Goal: Task Accomplishment & Management: Manage account settings

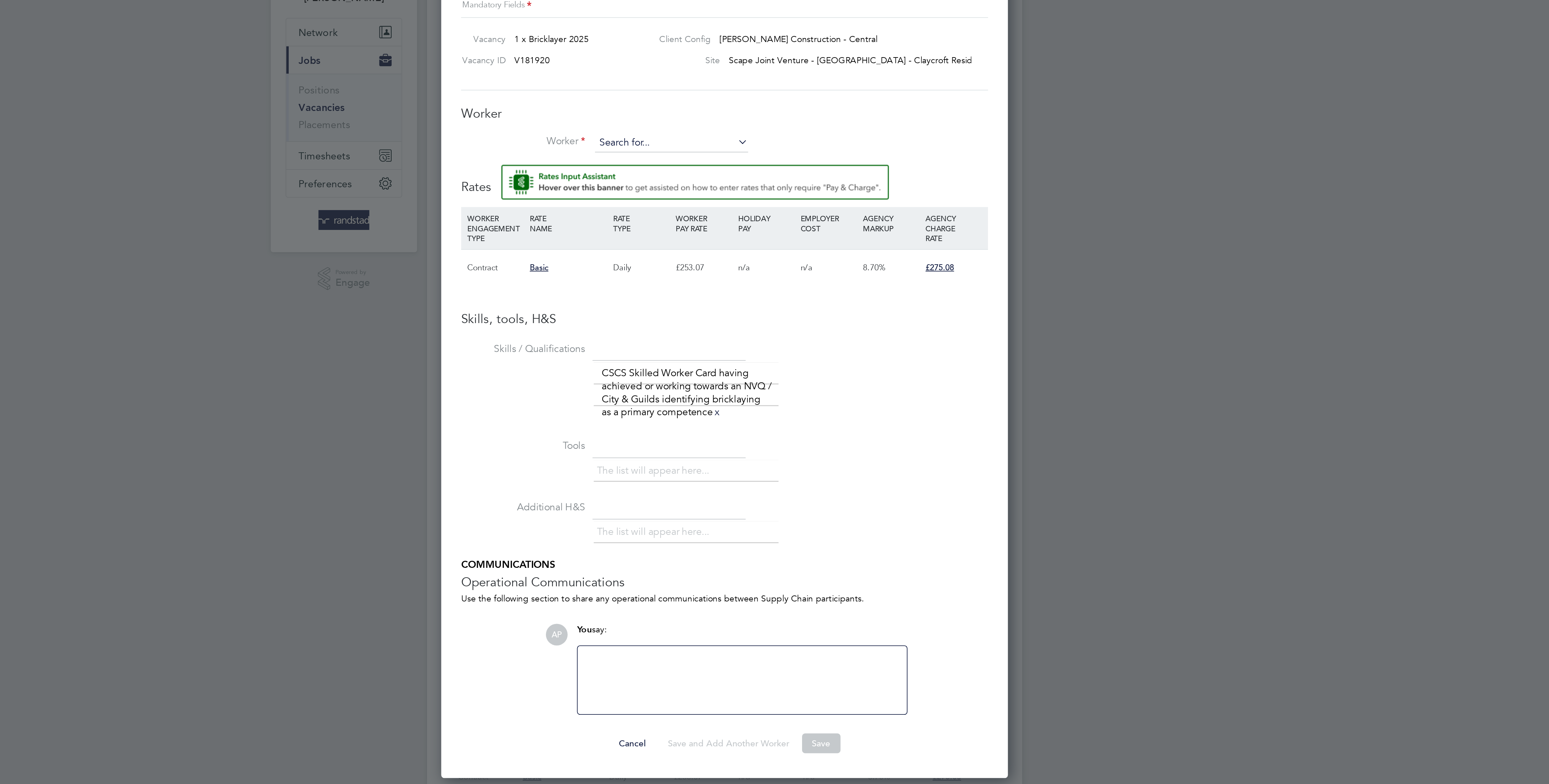
click at [759, 132] on input at bounding box center [746, 132] width 83 height 10
click at [764, 139] on li "[PERSON_NAME] (C-001705509)" at bounding box center [752, 143] width 98 height 9
type input "[PERSON_NAME] (C-001705509)"
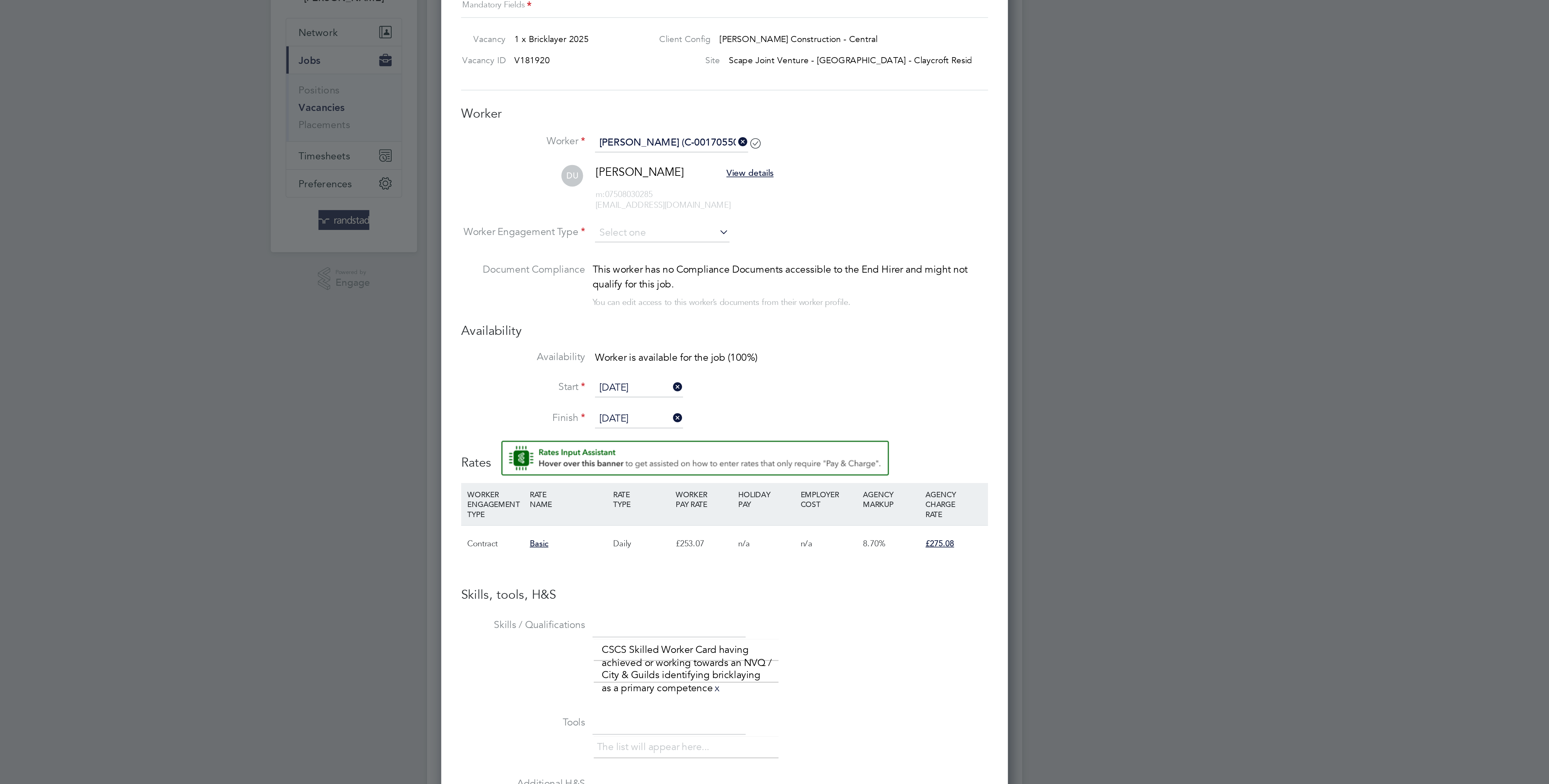
scroll to position [607, 307]
click at [740, 180] on input at bounding box center [740, 181] width 73 height 10
click at [743, 203] on li "PAYE" at bounding box center [740, 201] width 74 height 9
type input "PAYE"
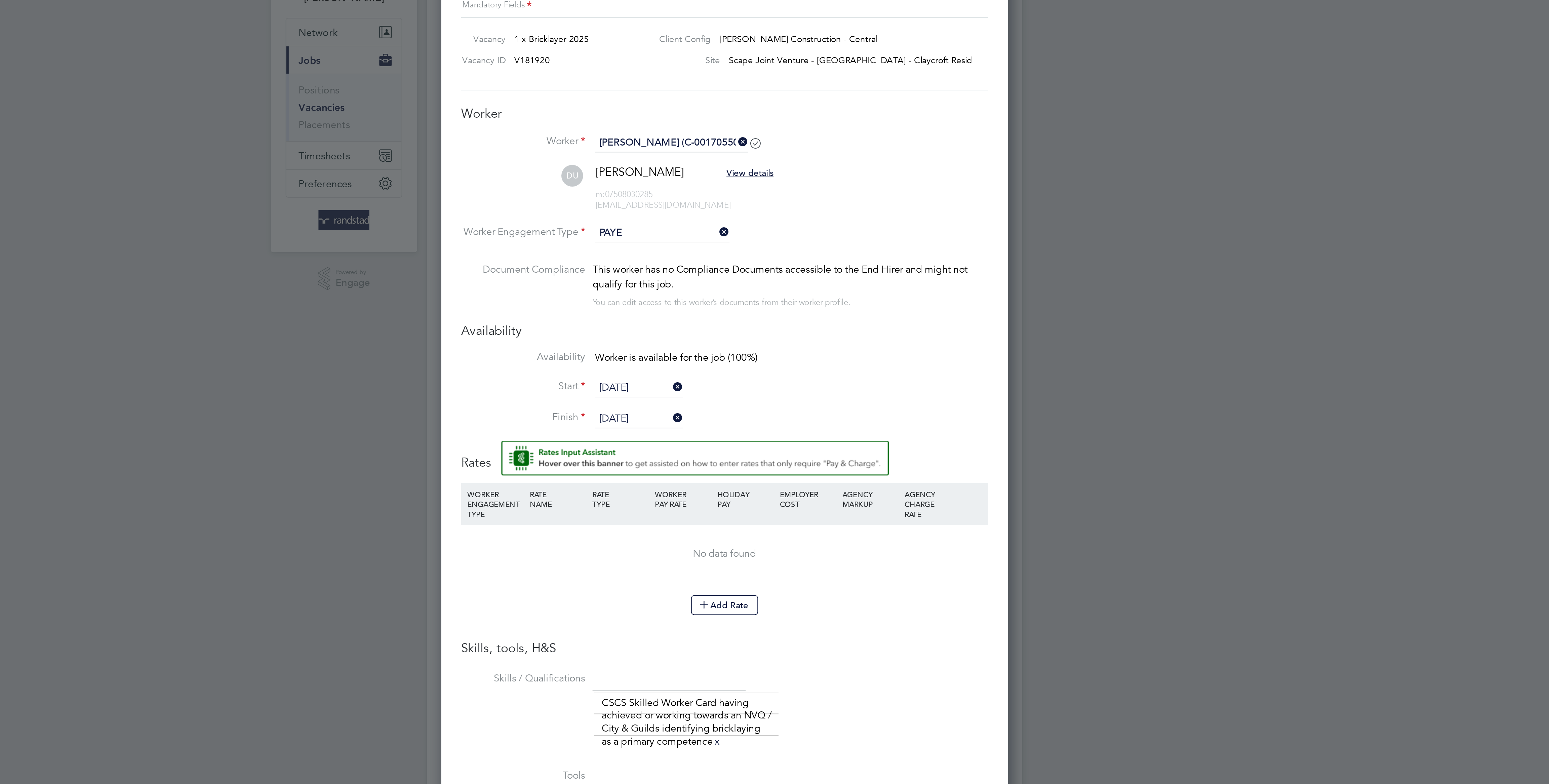
click at [756, 182] on input "PAYE" at bounding box center [740, 181] width 73 height 10
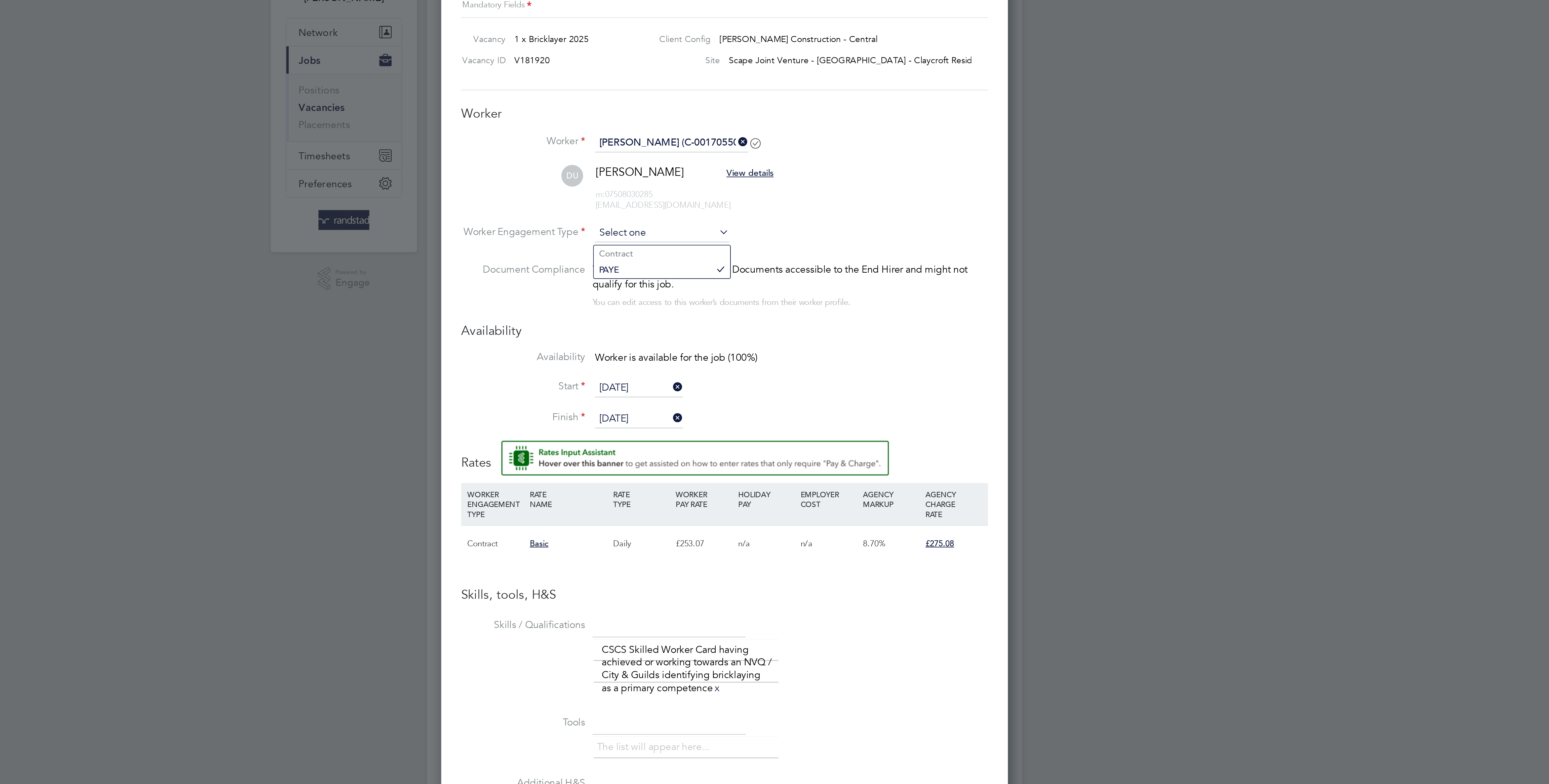
scroll to position [3, 3]
click at [750, 192] on li "Contract" at bounding box center [740, 192] width 74 height 9
type input "Contract"
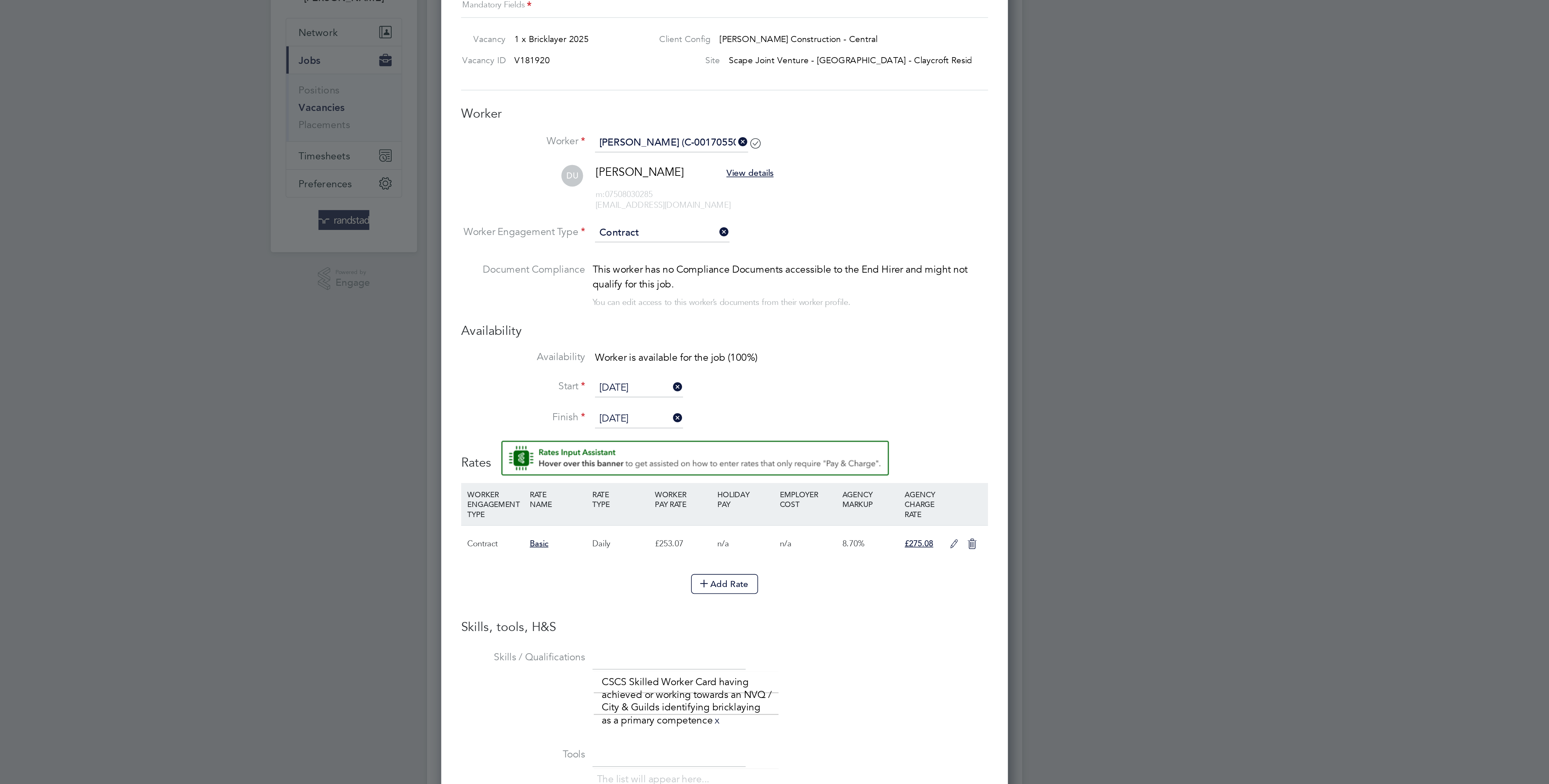
click at [896, 352] on icon at bounding box center [899, 349] width 8 height 5
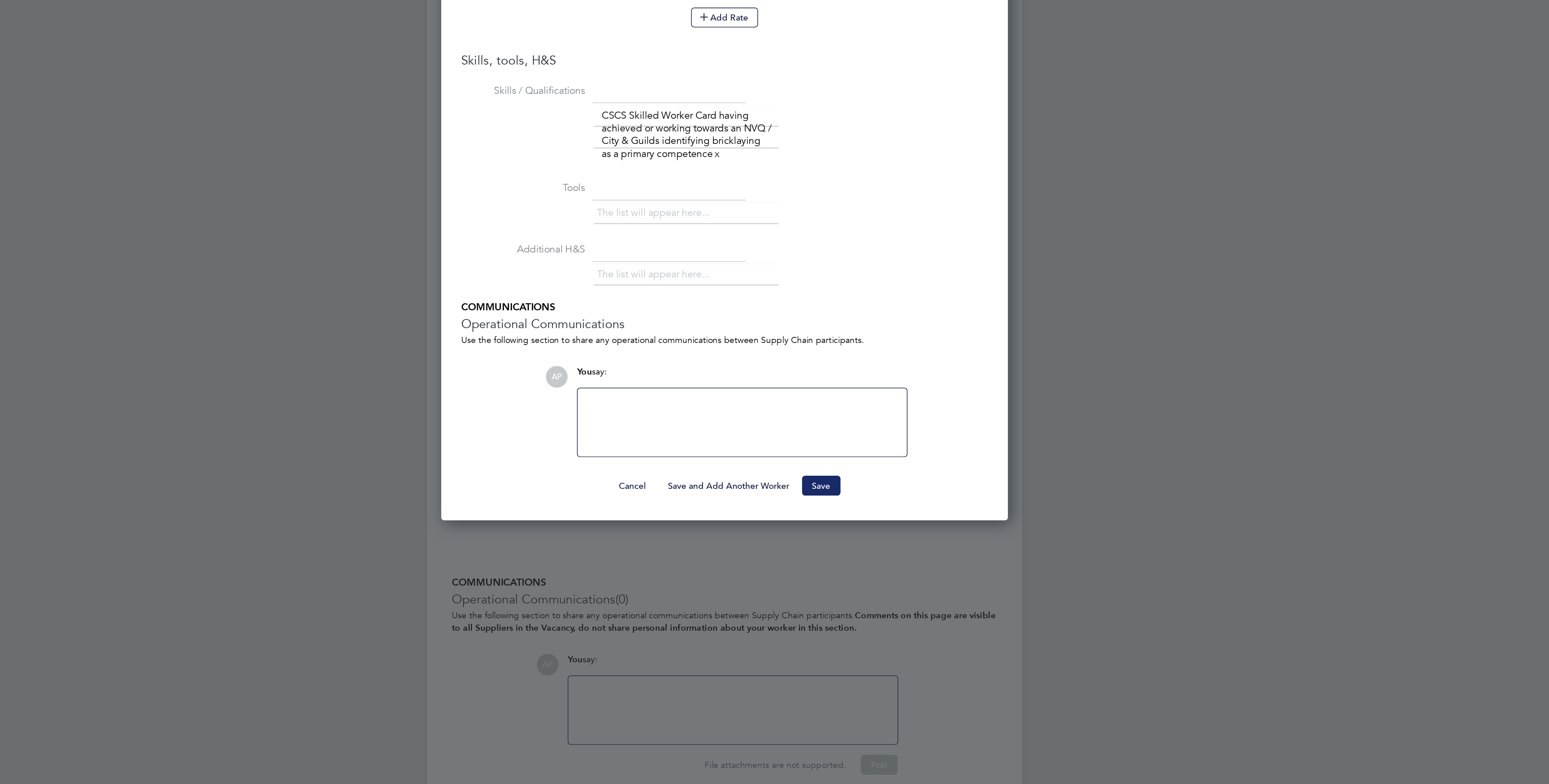
click at [825, 627] on button "Save" at bounding box center [827, 622] width 21 height 11
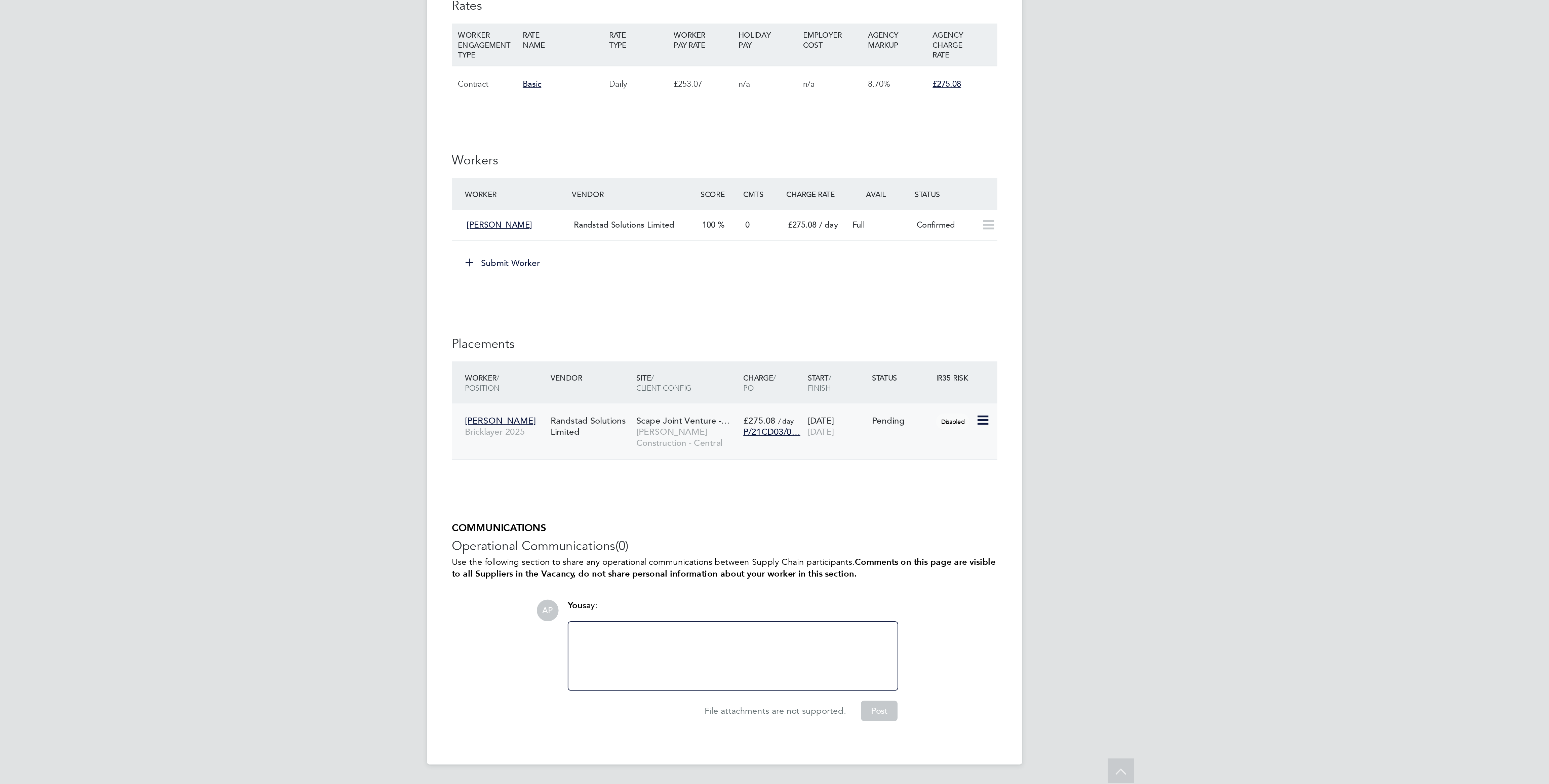
click at [913, 583] on icon at bounding box center [913, 586] width 7 height 8
click at [859, 628] on li "Start" at bounding box center [882, 631] width 69 height 10
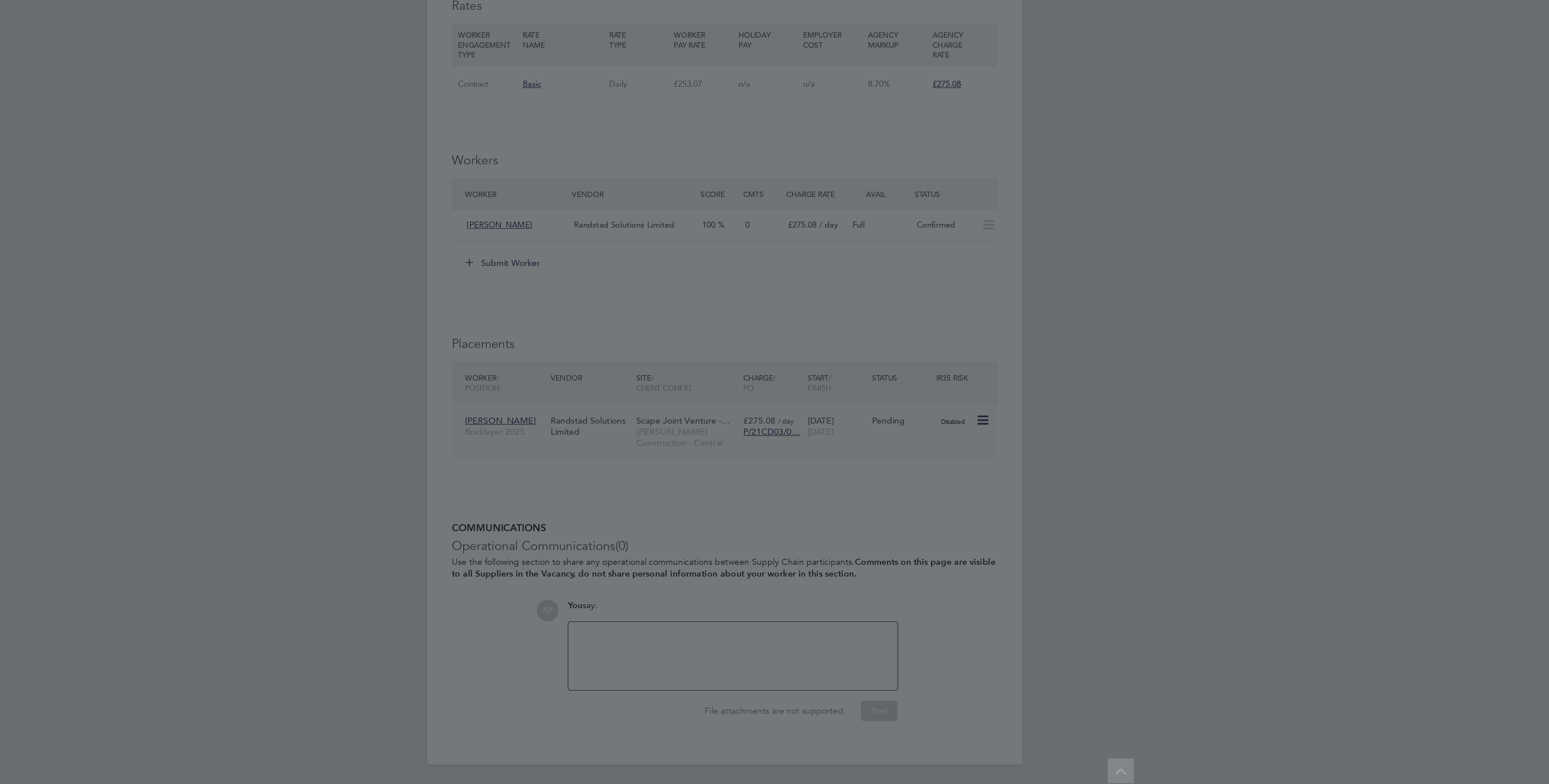
type input "[PERSON_NAME]"
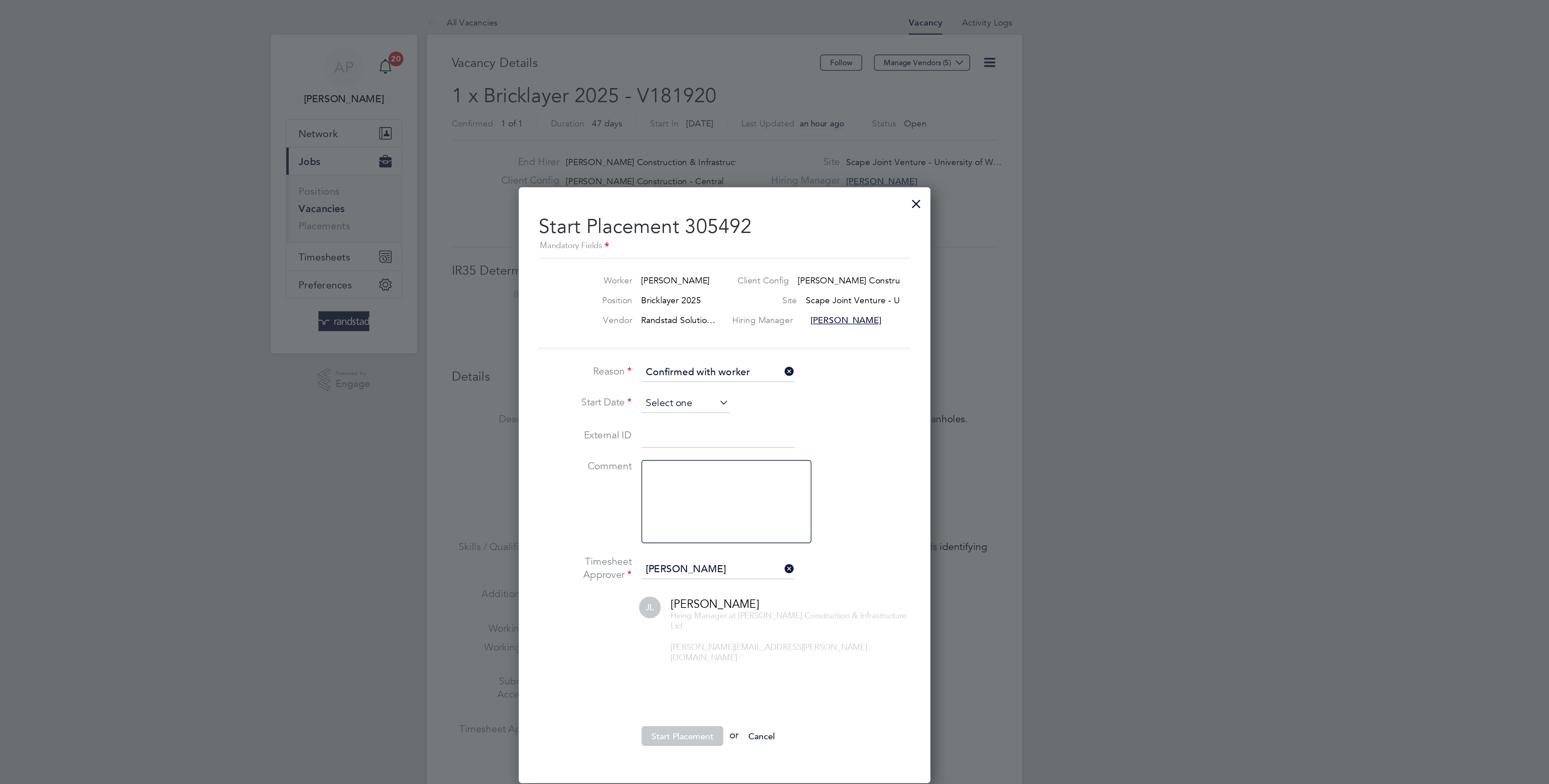
click at [745, 224] on input at bounding box center [753, 219] width 48 height 10
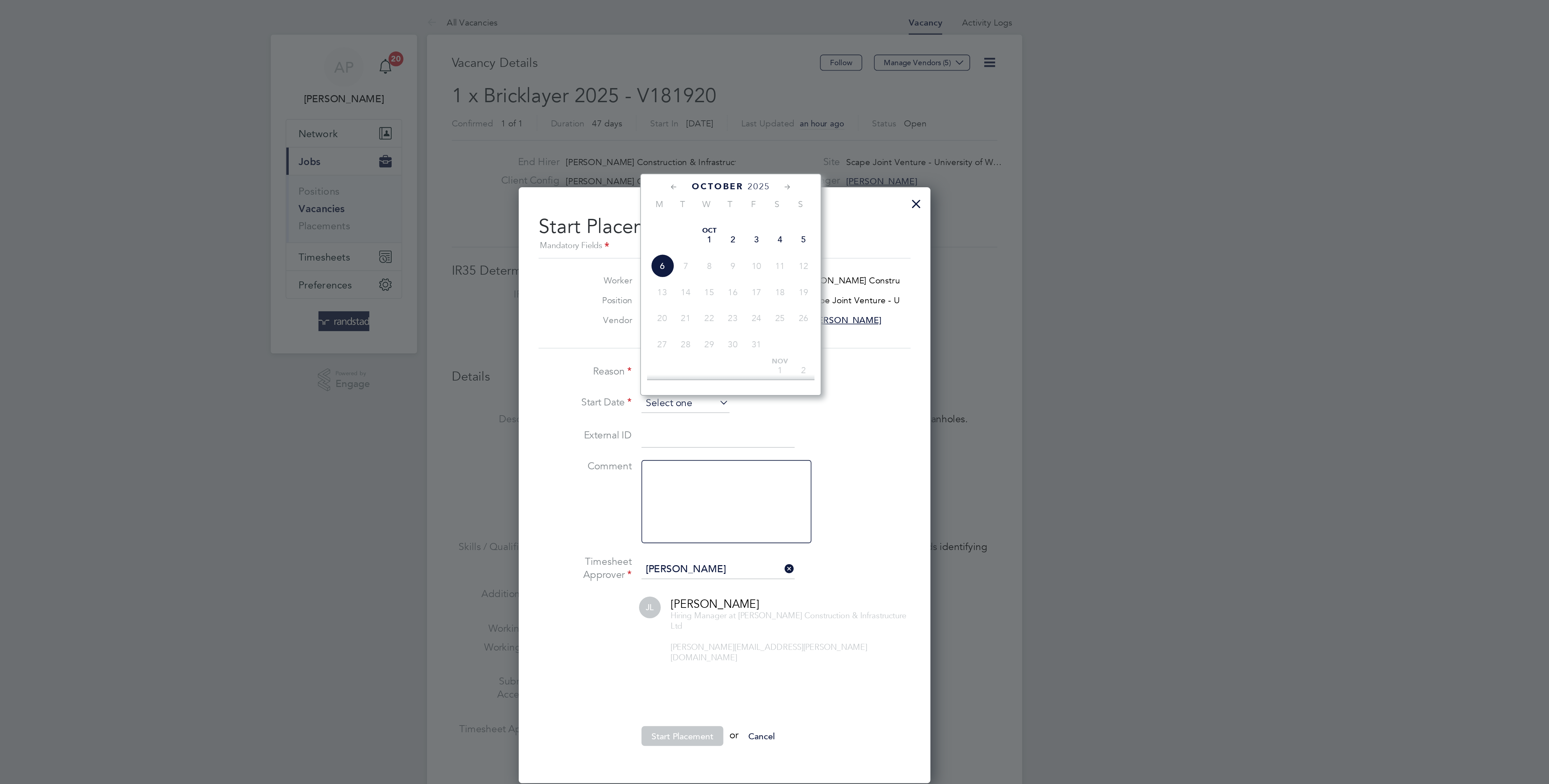
click at [744, 223] on input at bounding box center [753, 219] width 48 height 10
click at [744, 122] on span "29" at bounding box center [740, 115] width 13 height 13
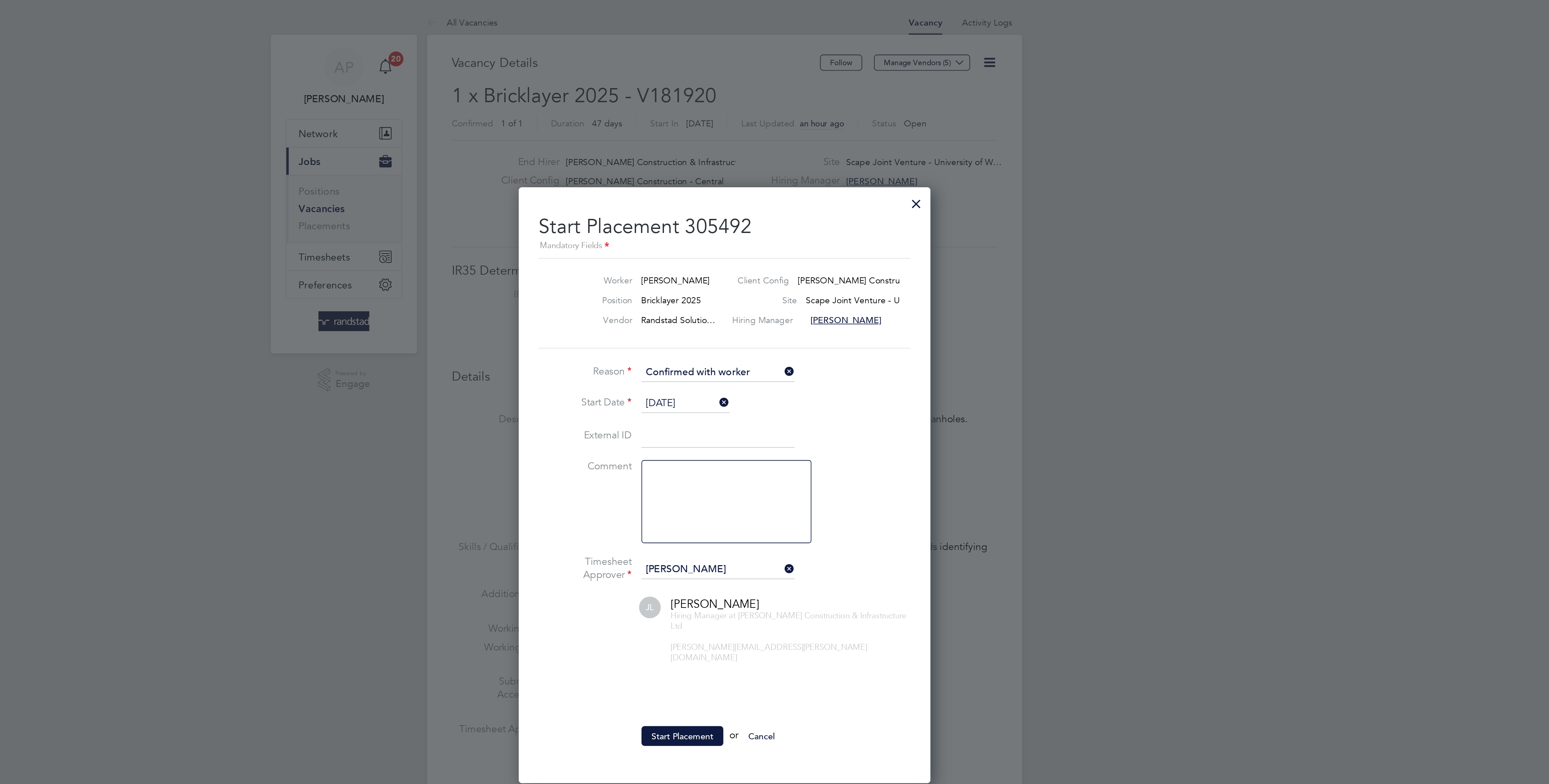
click at [746, 221] on input "[DATE]" at bounding box center [753, 219] width 48 height 10
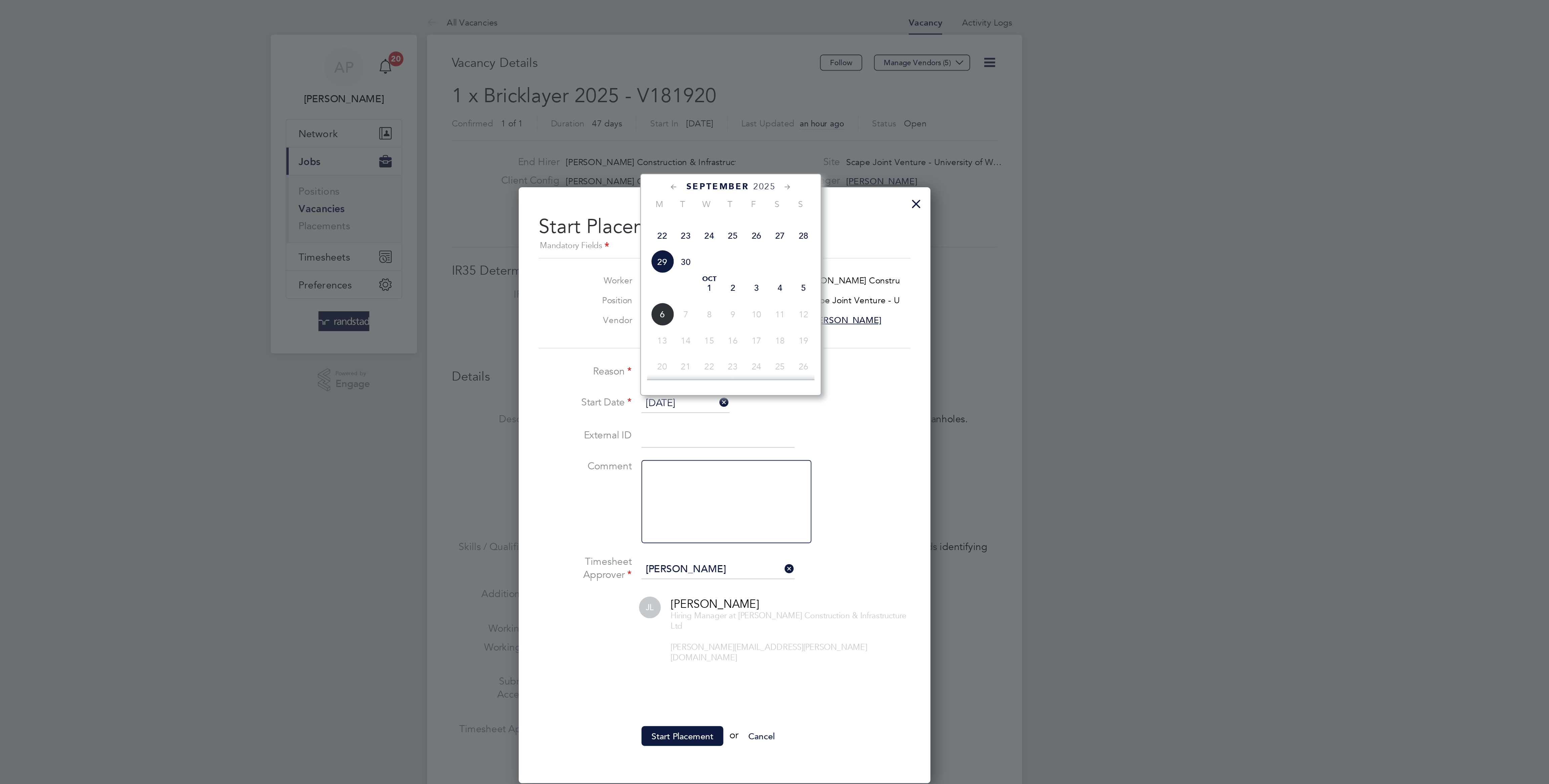
click at [737, 177] on span "6" at bounding box center [740, 170] width 13 height 13
type input "[DATE]"
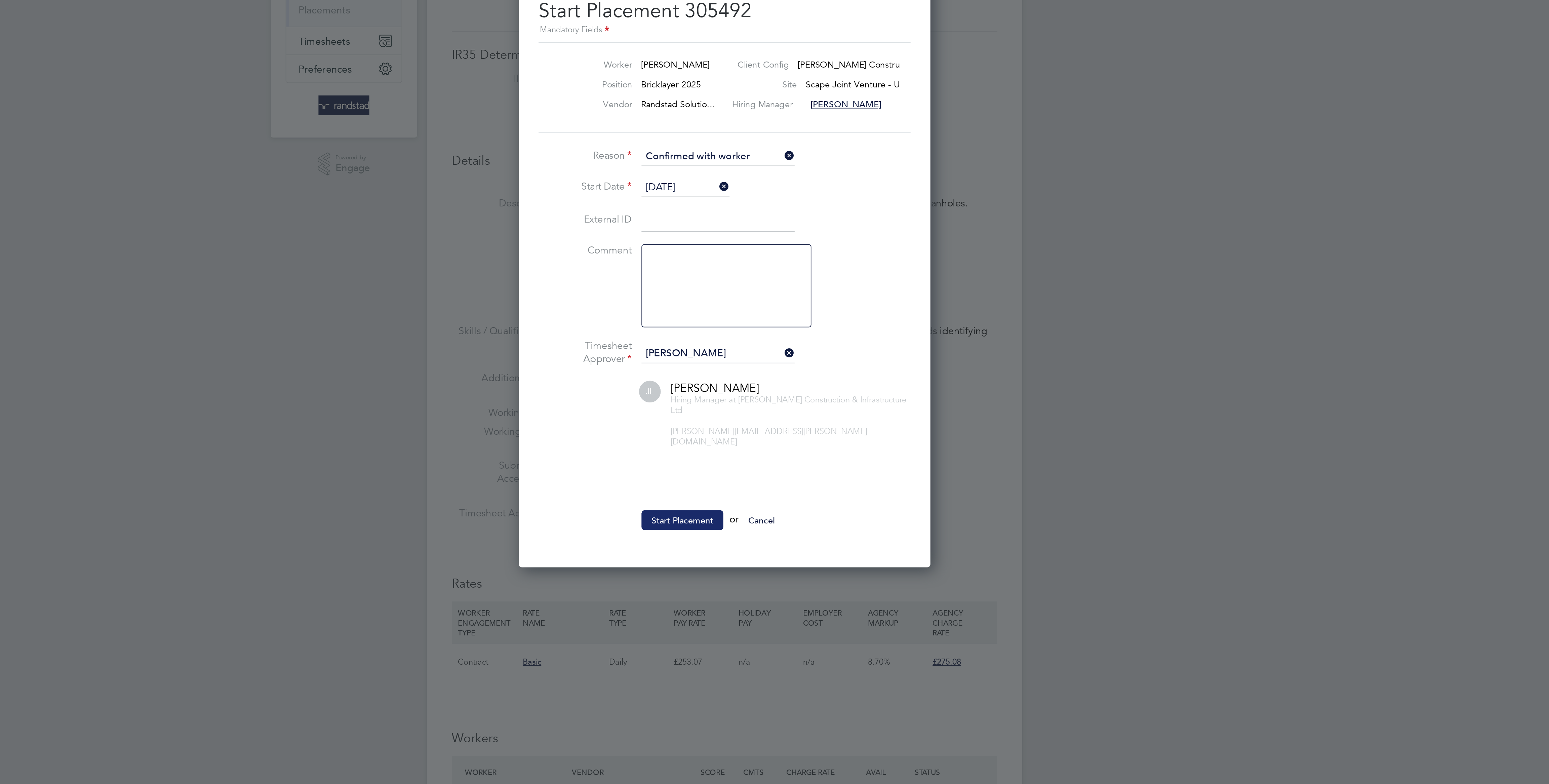
click at [744, 398] on button "Start Placement" at bounding box center [752, 399] width 44 height 11
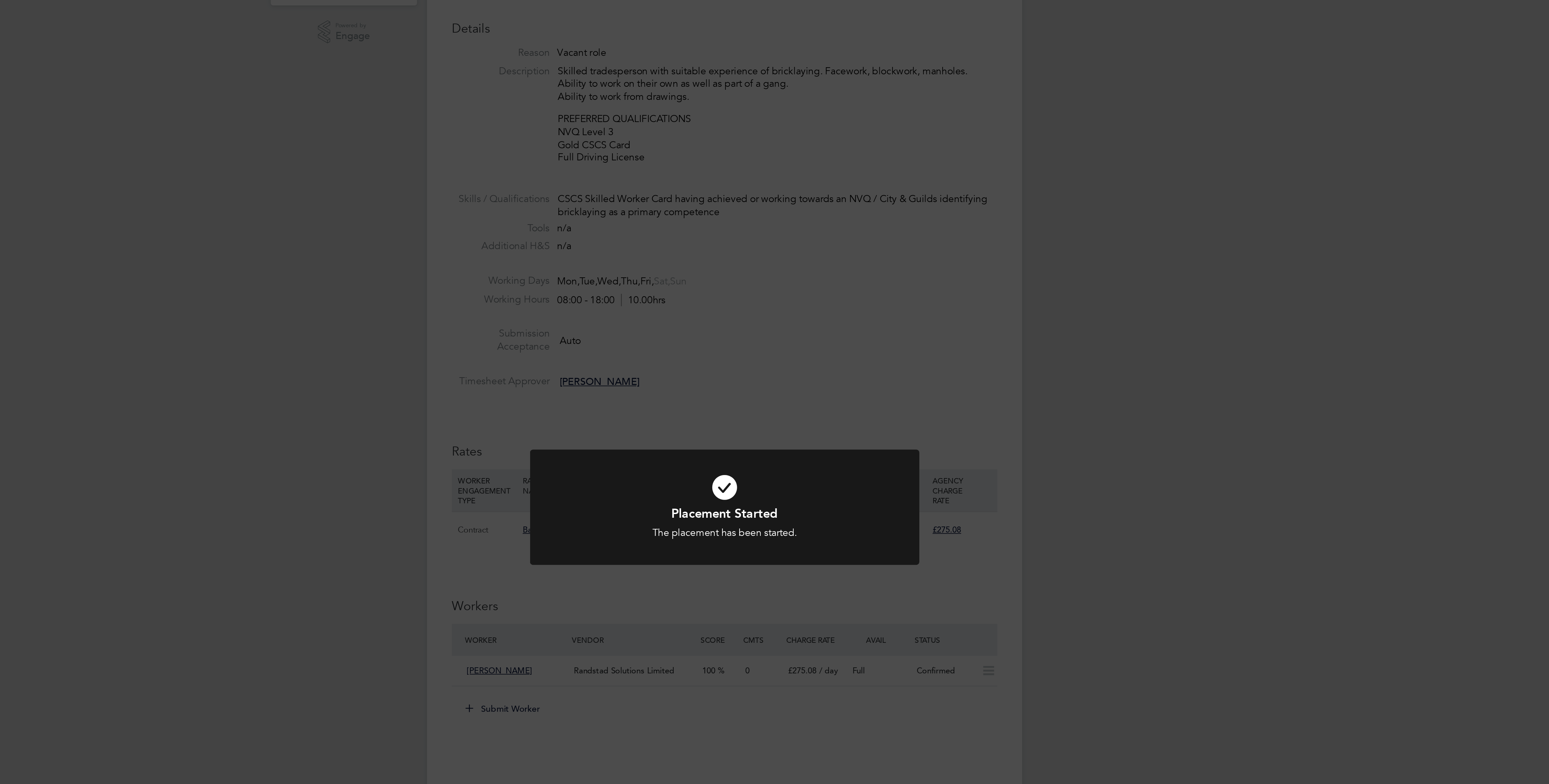
click at [856, 251] on div "Placement Started The placement has been started. Cancel Okay" at bounding box center [775, 392] width 1549 height 784
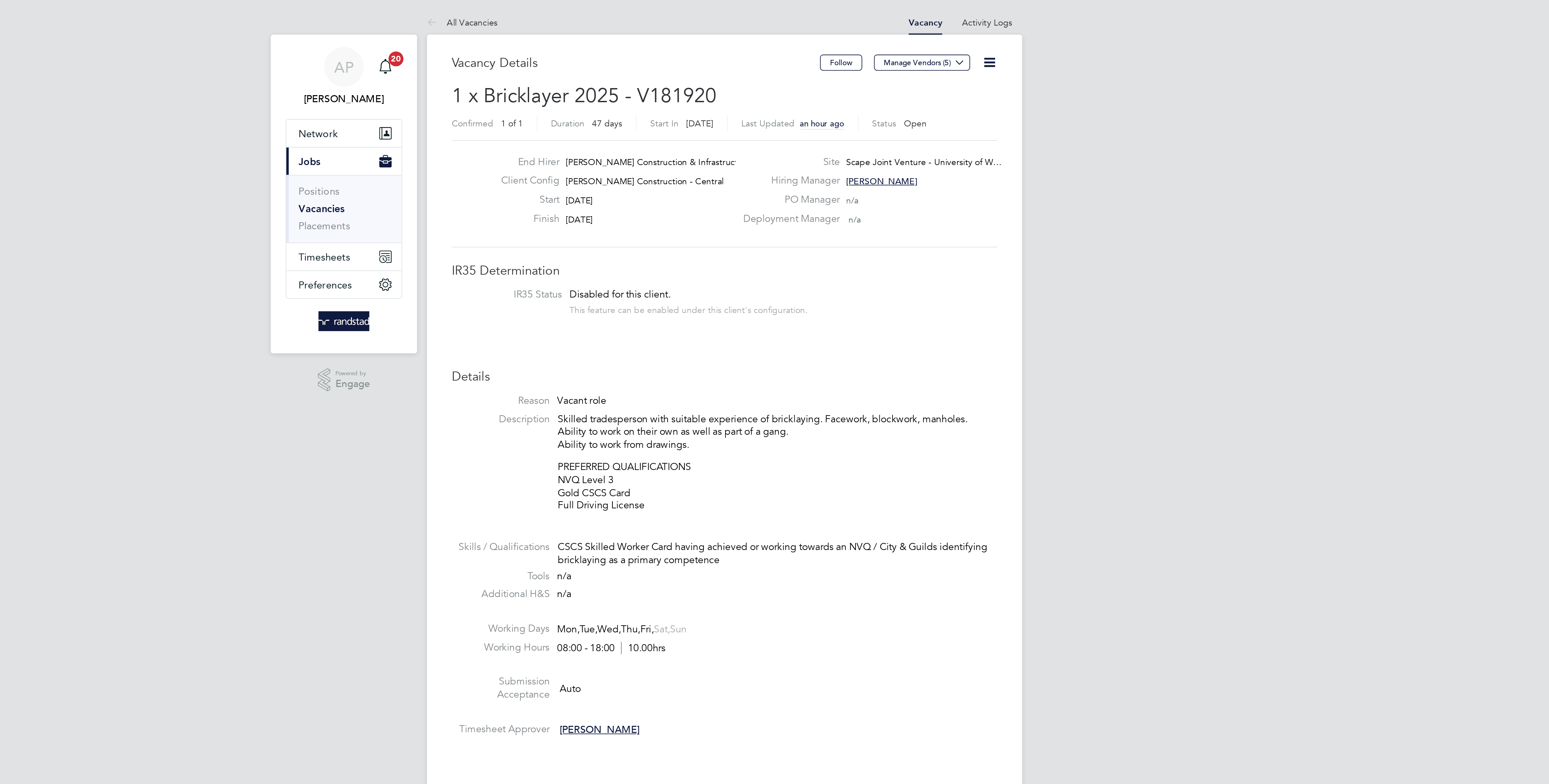
click at [918, 29] on icon at bounding box center [918, 34] width 8 height 8
click at [901, 58] on li "Update Status" at bounding box center [901, 60] width 39 height 10
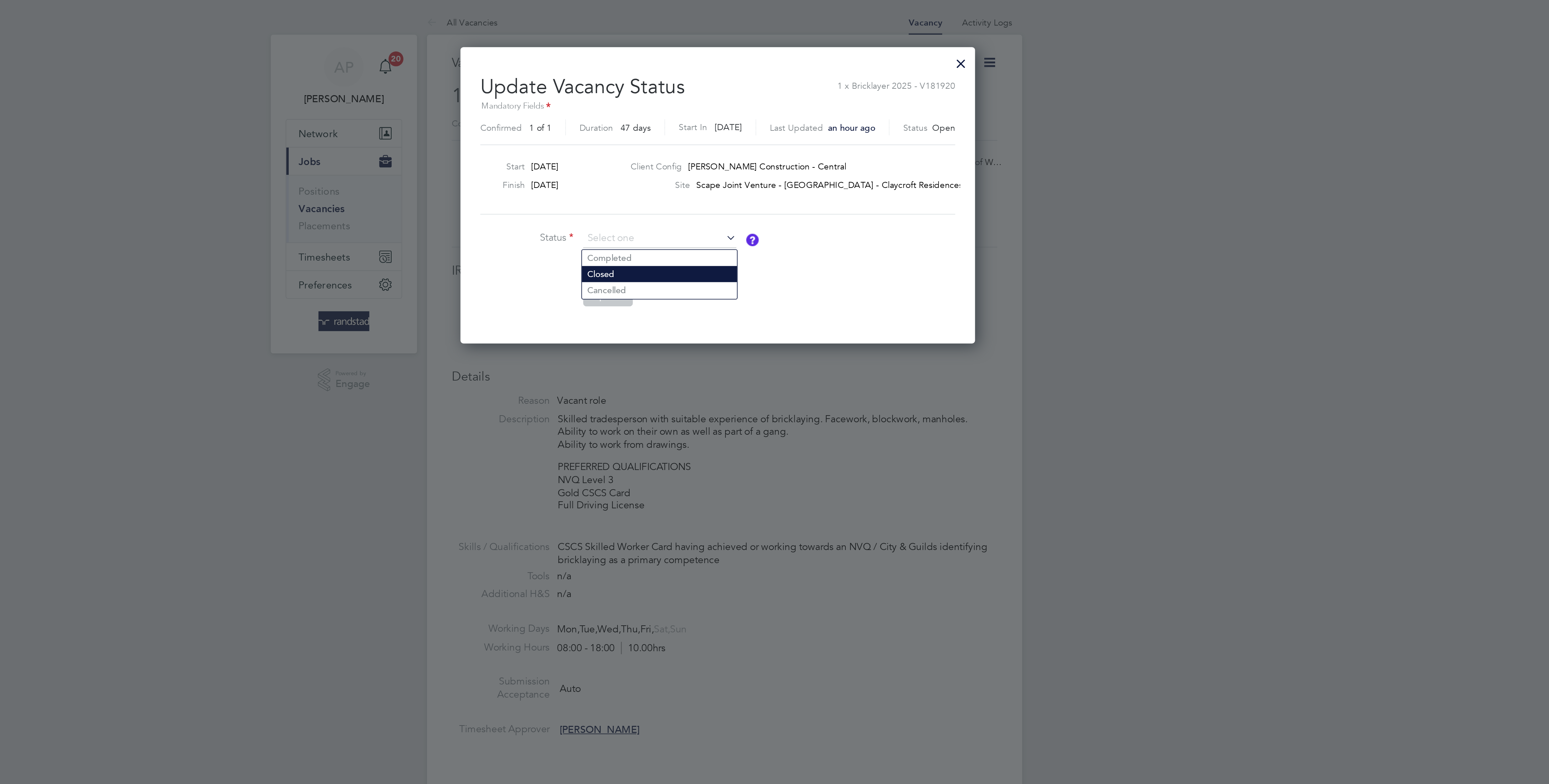
click at [734, 149] on li "Closed" at bounding box center [739, 149] width 84 height 9
type input "Closed"
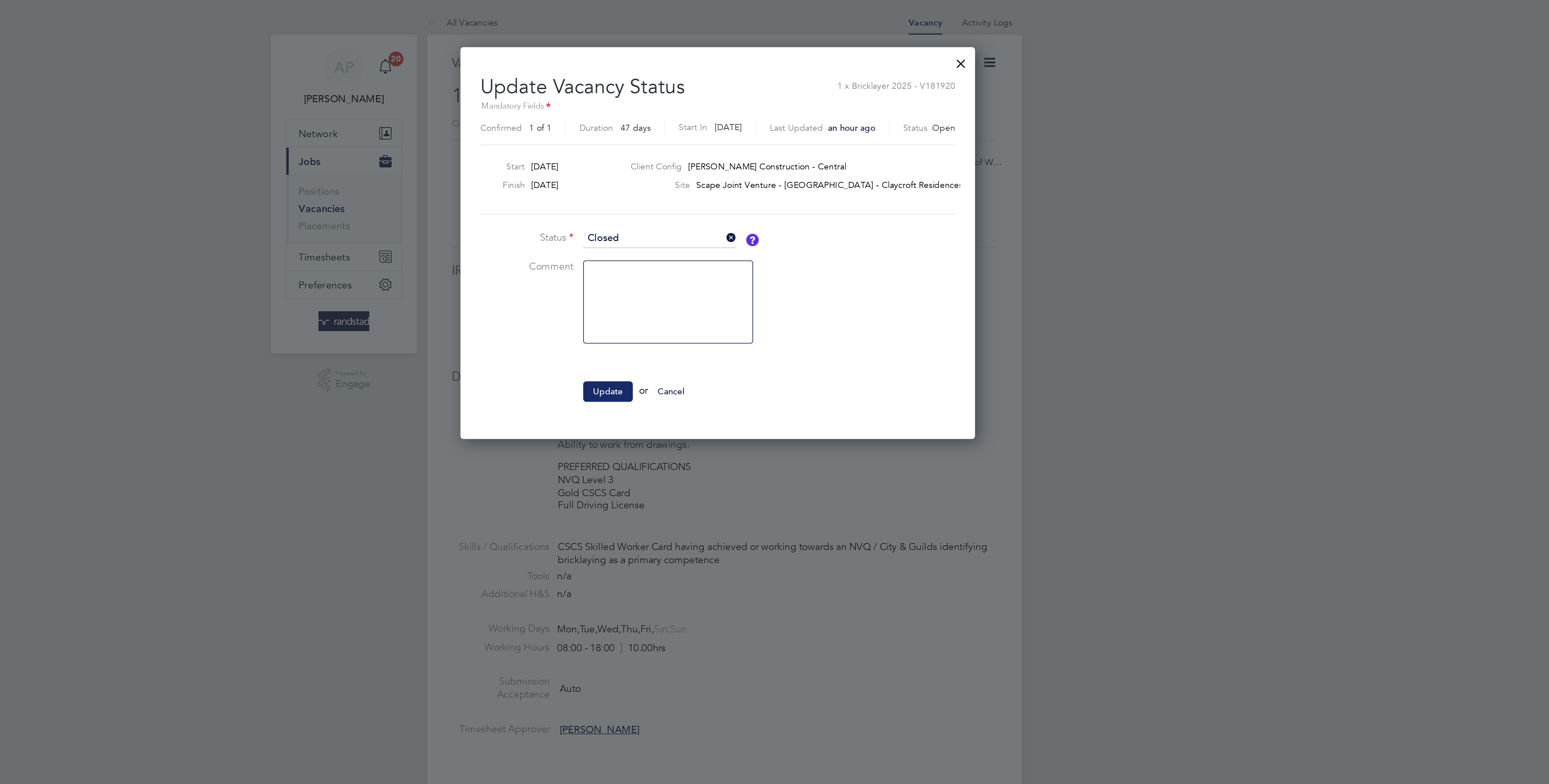
click at [713, 218] on button "Update" at bounding box center [711, 212] width 27 height 11
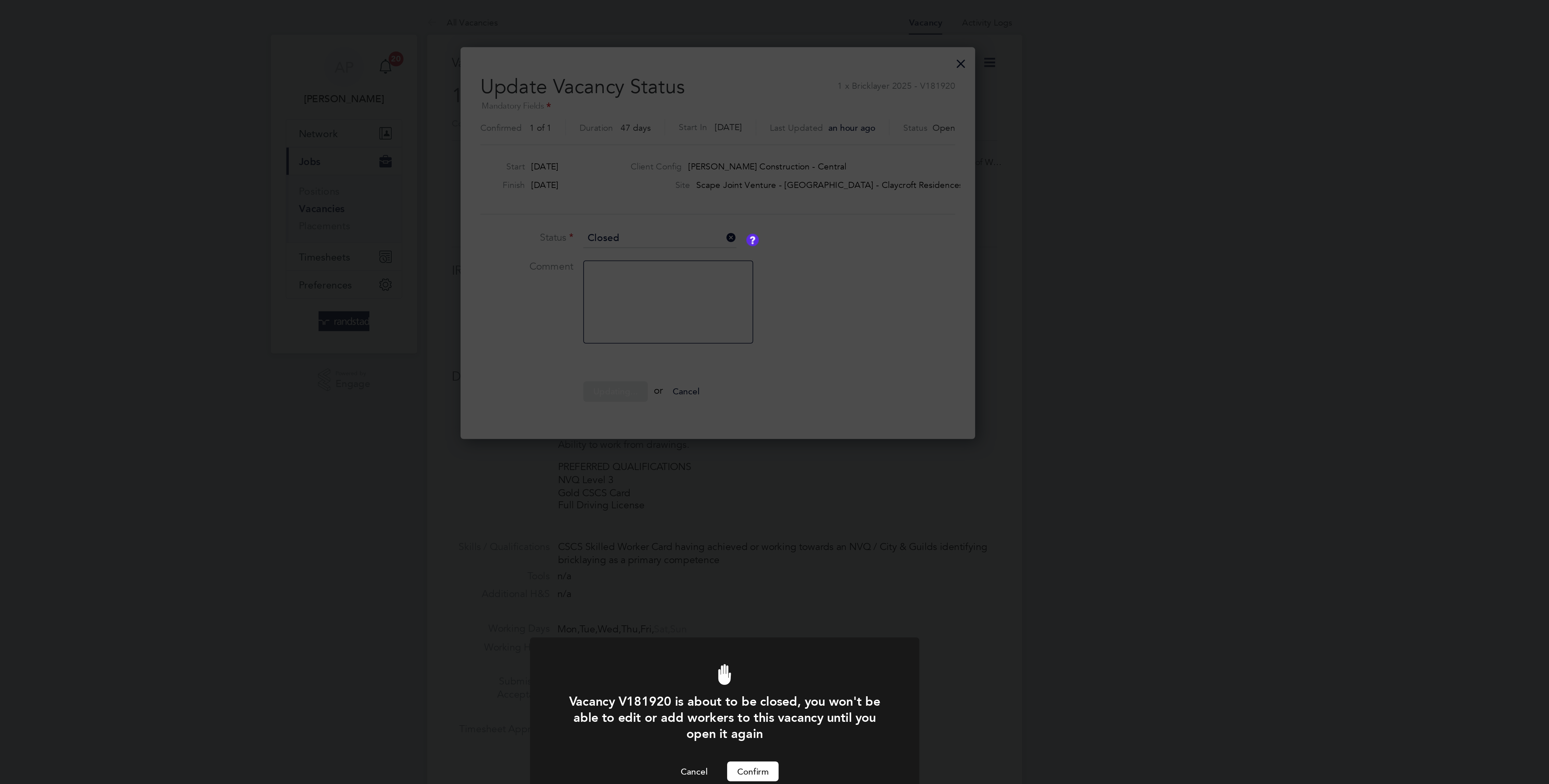
click at [791, 419] on button "Confirm" at bounding box center [790, 418] width 28 height 11
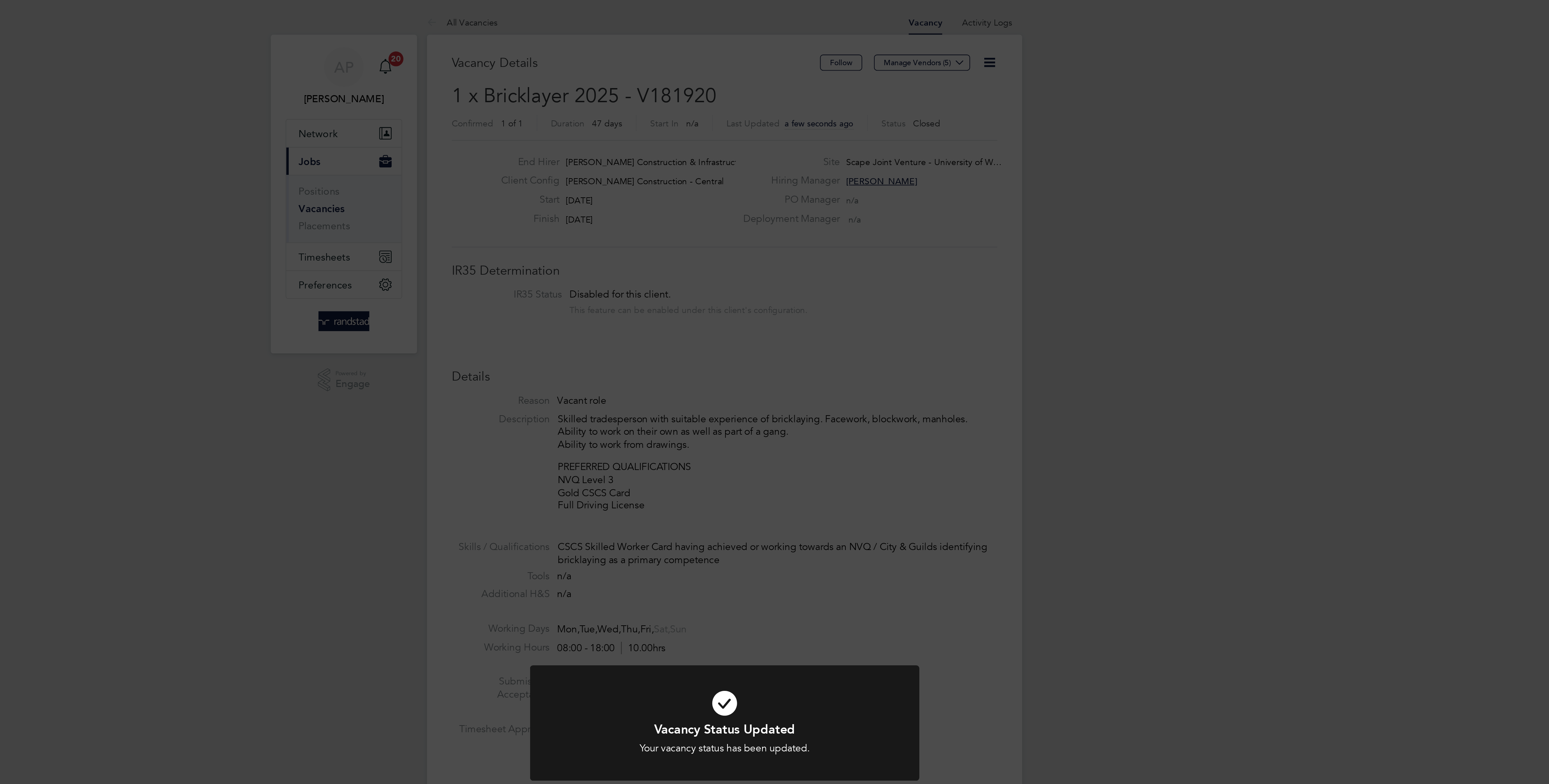
click at [793, 132] on div "Vacancy Status Updated Your vacancy status has been updated. Cancel Okay" at bounding box center [775, 392] width 1549 height 784
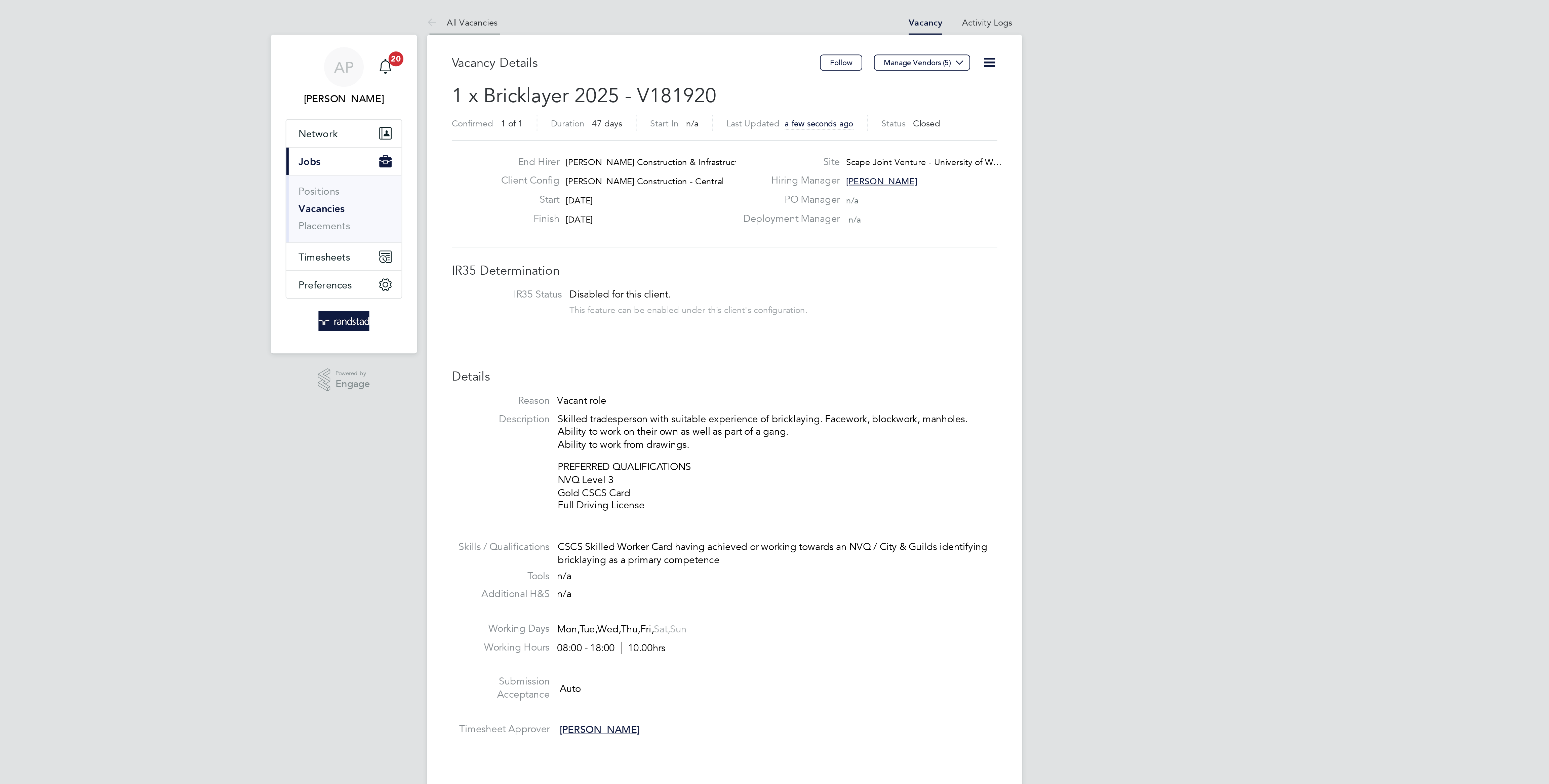
click at [647, 13] on link "All Vacancies" at bounding box center [633, 12] width 38 height 6
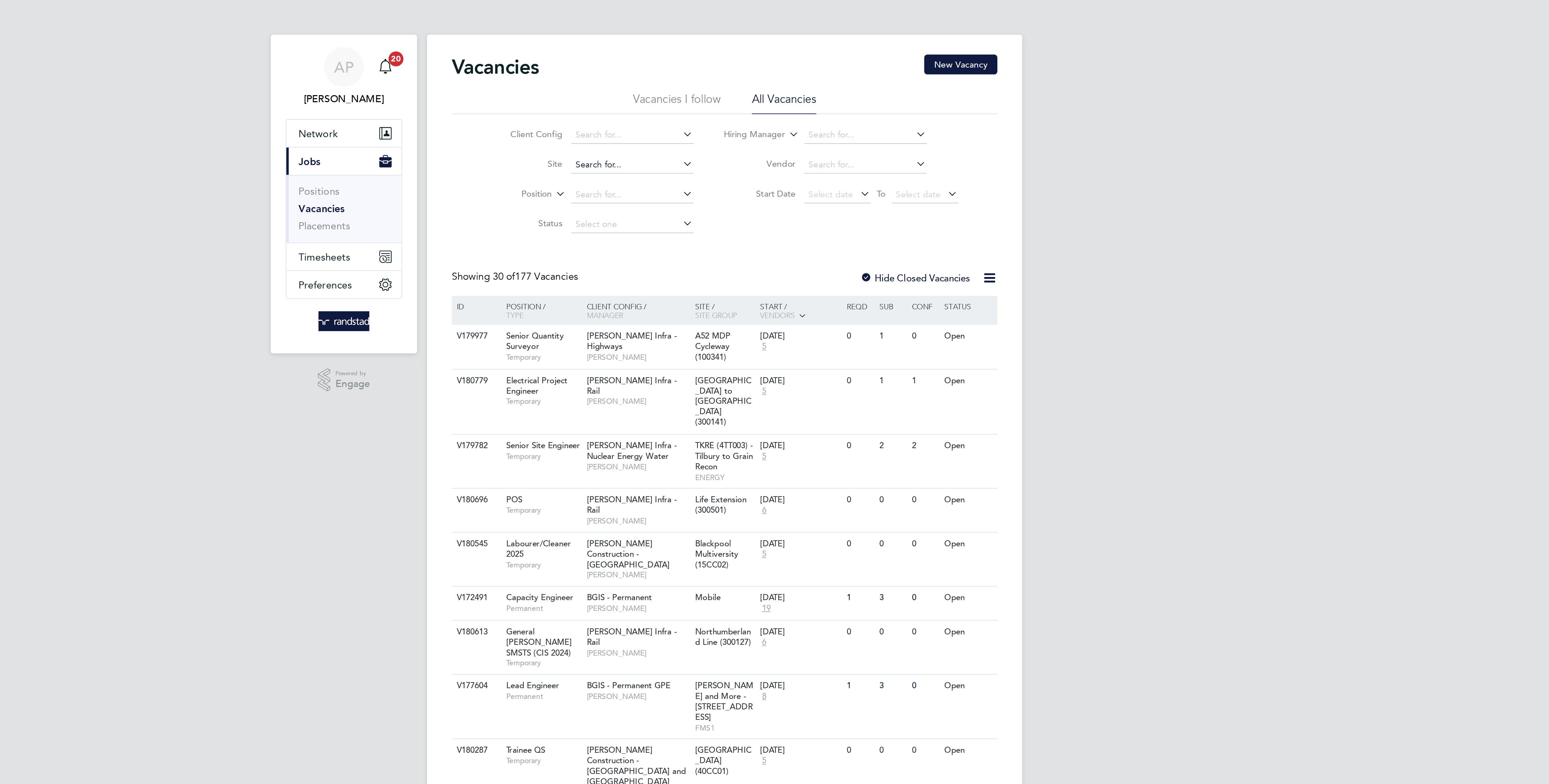
click at [711, 90] on input at bounding box center [725, 90] width 66 height 10
click at [716, 99] on li "Scape Joint Venture - [GEOGRAPHIC_DATA] - Clayc roft Residences (21CD03)" at bounding box center [776, 99] width 171 height 9
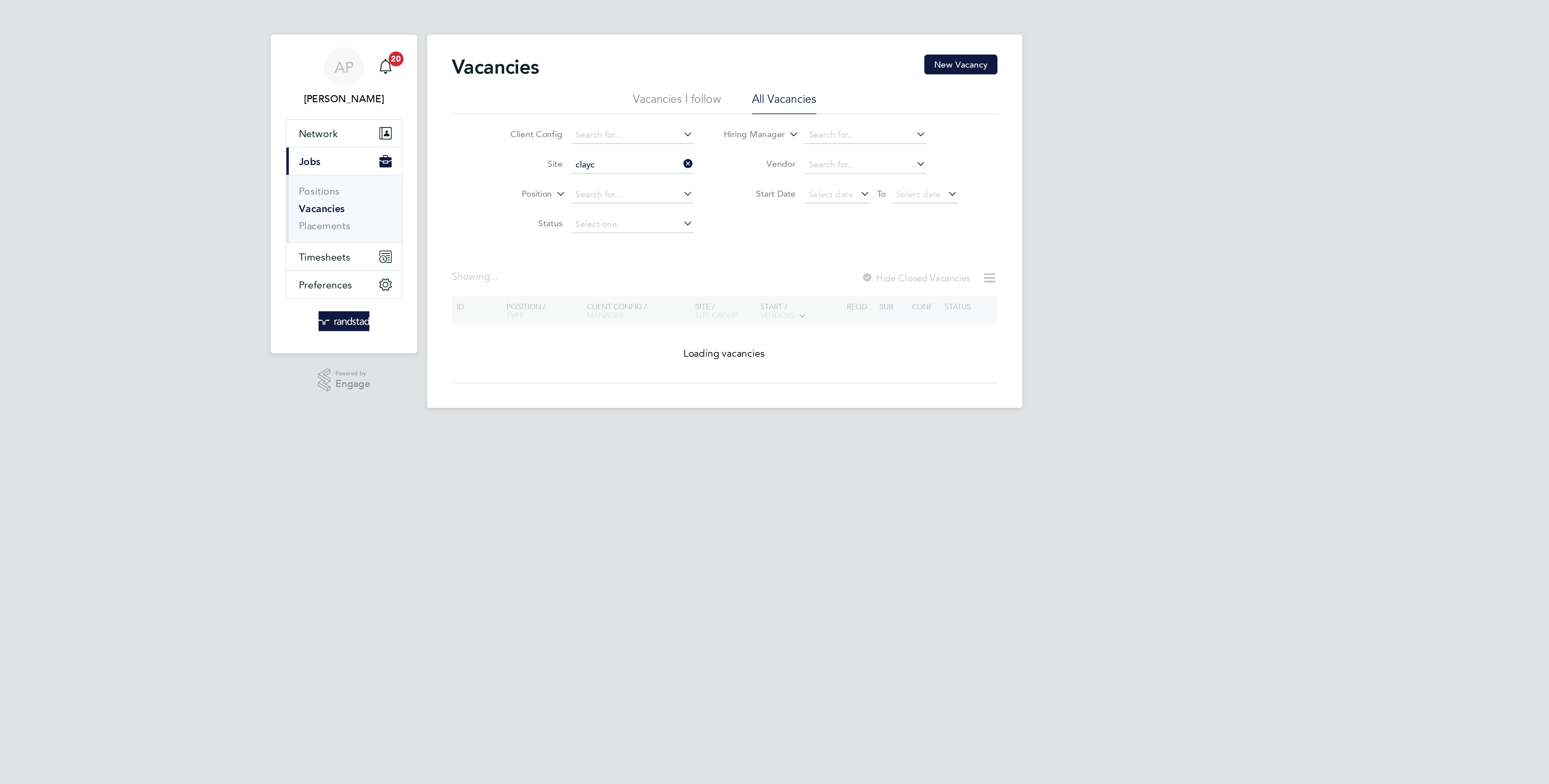
type input "Scape Joint Venture - [GEOGRAPHIC_DATA] - Claycroft Residences (21CD03)"
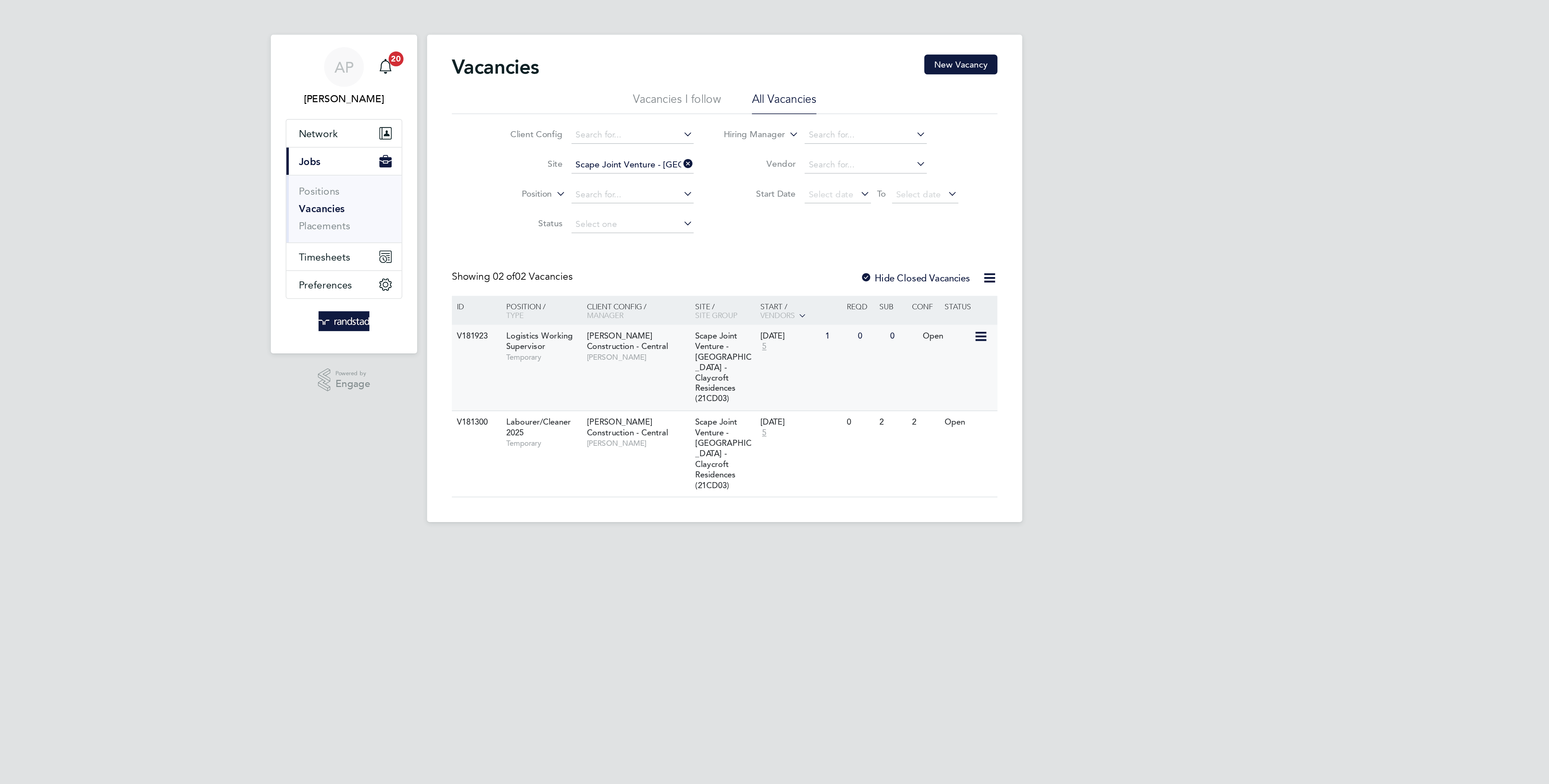
click at [827, 190] on div "[DATE] 5" at bounding box center [809, 185] width 35 height 18
